Goal: Information Seeking & Learning: Learn about a topic

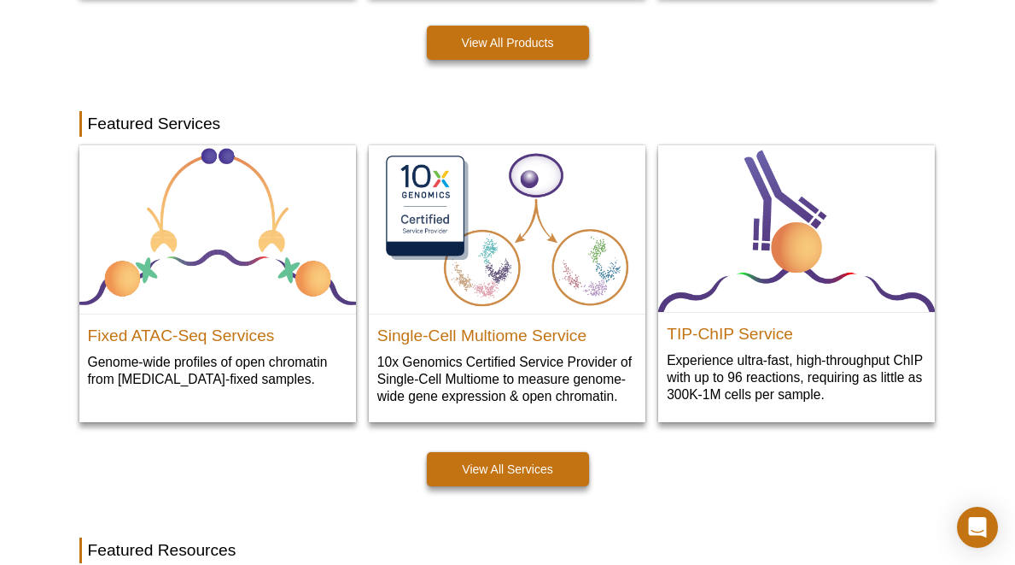
scroll to position [799, 0]
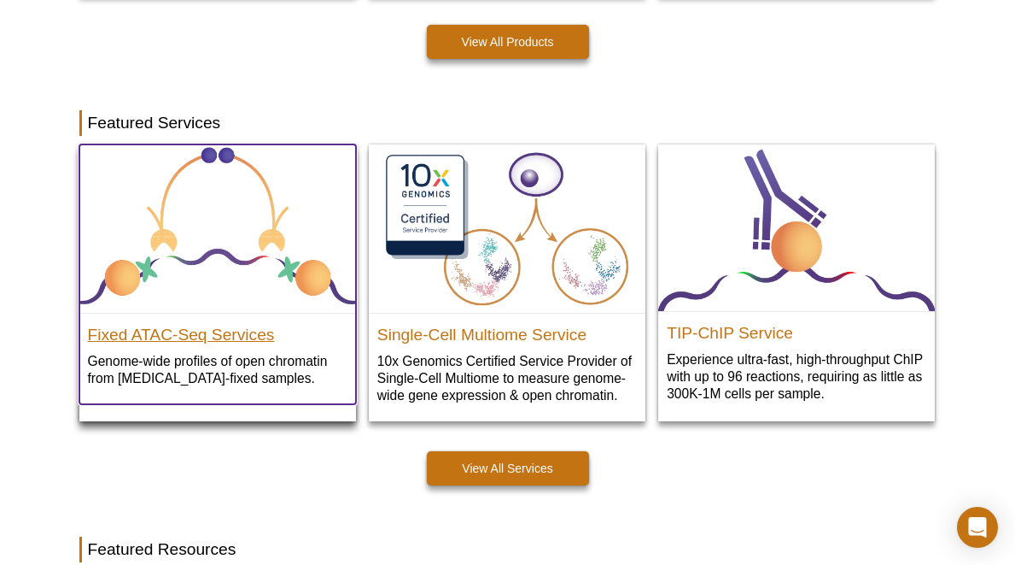
click at [202, 336] on h2 "Fixed ATAC-Seq Services" at bounding box center [218, 331] width 260 height 26
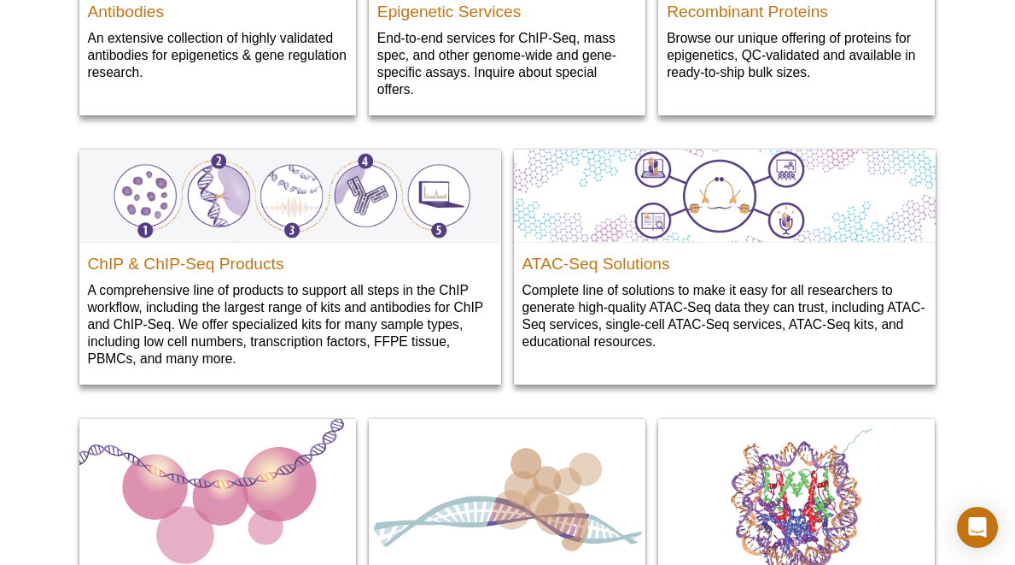
scroll to position [1594, 0]
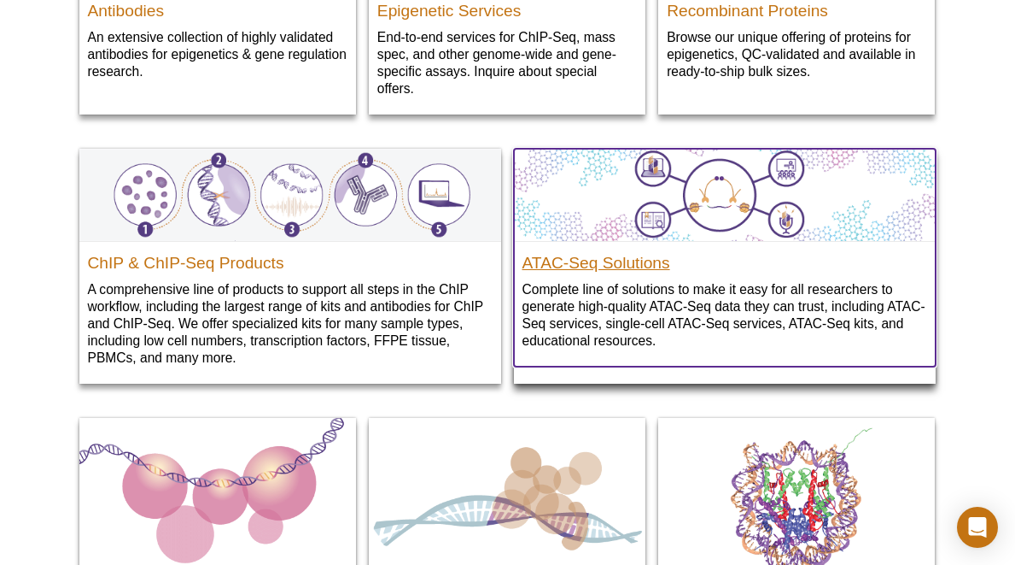
click at [600, 272] on h2 "ATAC-Seq Solutions" at bounding box center [725, 259] width 405 height 26
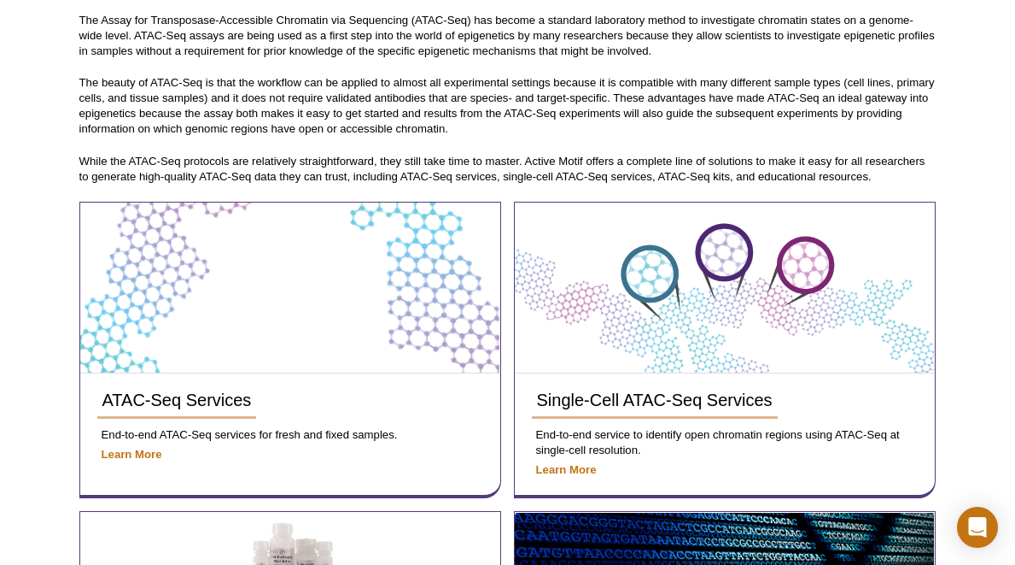
scroll to position [194, 0]
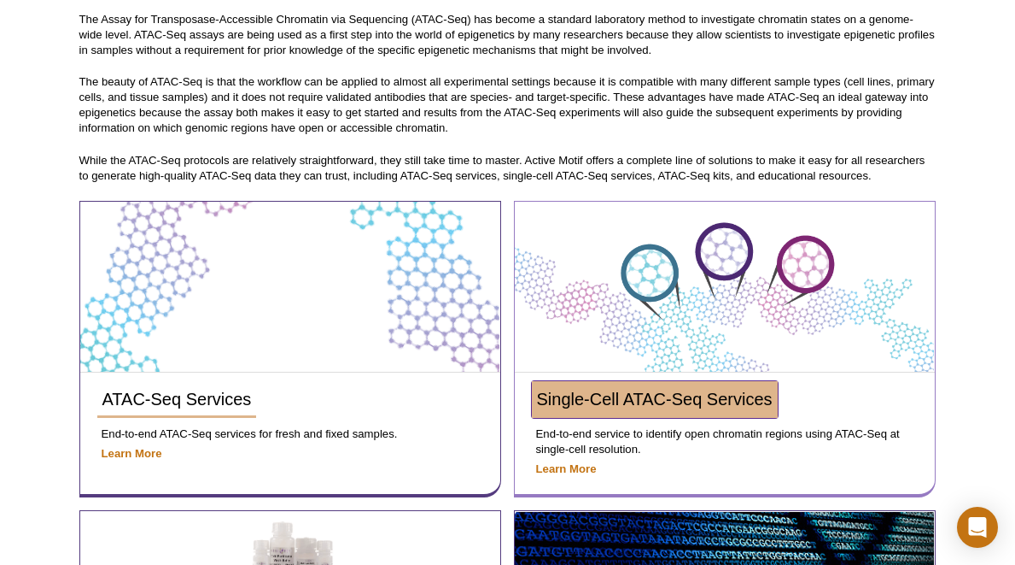
click at [699, 415] on link "Single-Cell ATAC-Seq Services" at bounding box center [655, 399] width 246 height 37
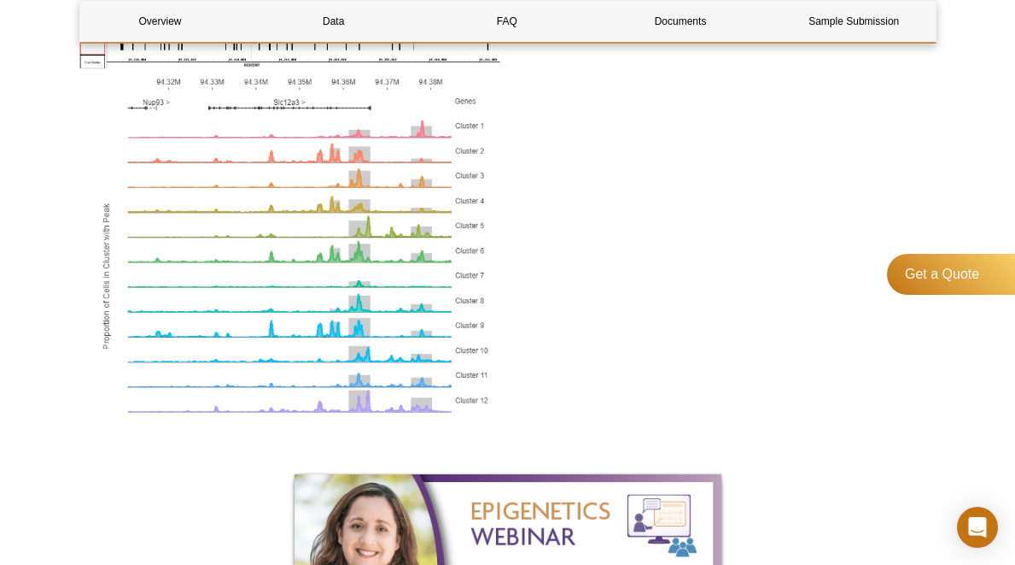
scroll to position [1413, 0]
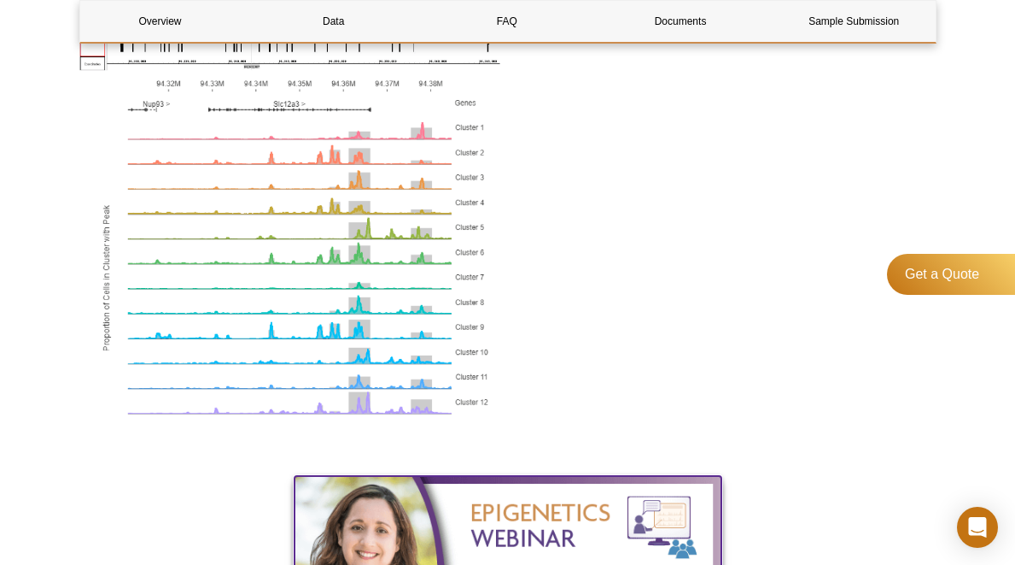
click at [540, 508] on img at bounding box center [508, 573] width 427 height 195
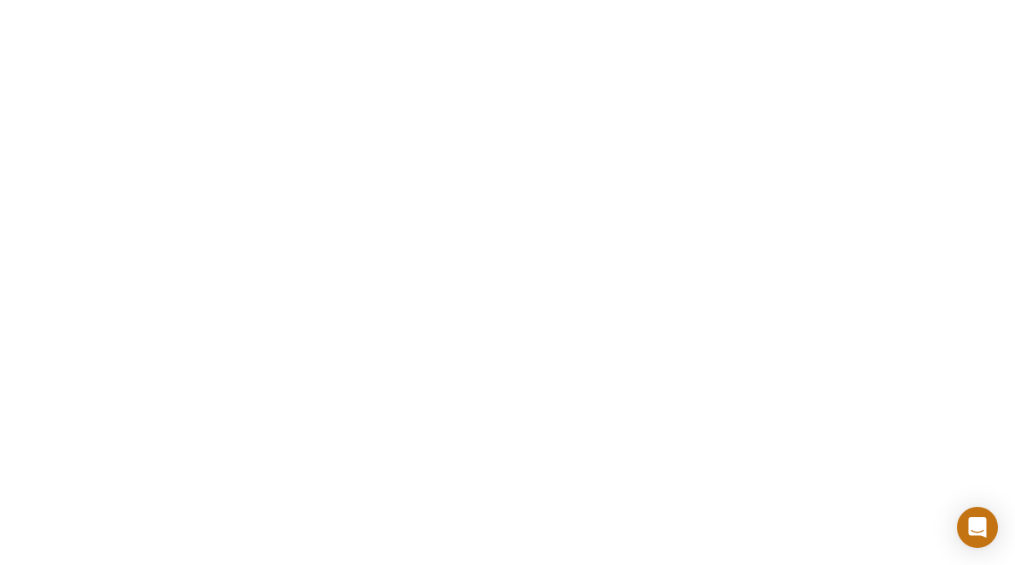
scroll to position [603, 0]
